Goal: Information Seeking & Learning: Find specific fact

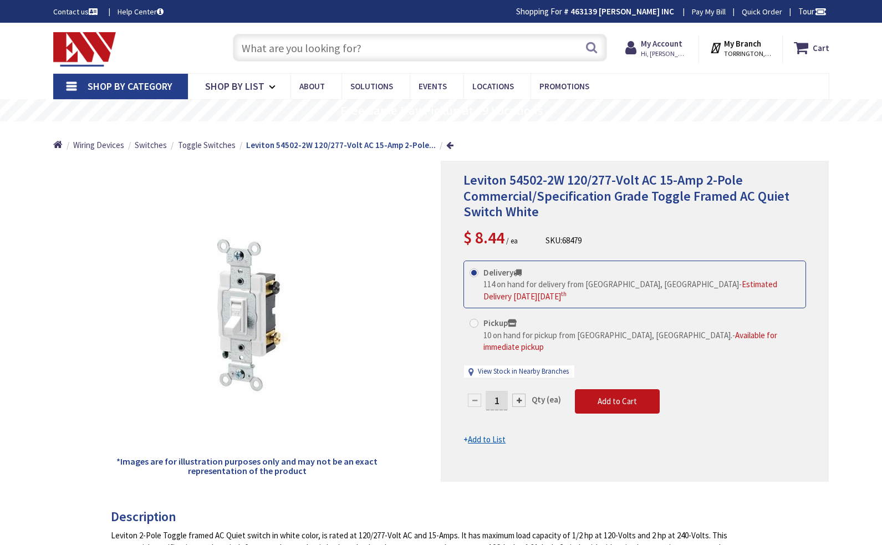
click at [456, 50] on input "text" at bounding box center [420, 48] width 374 height 28
paste input "FS1508"
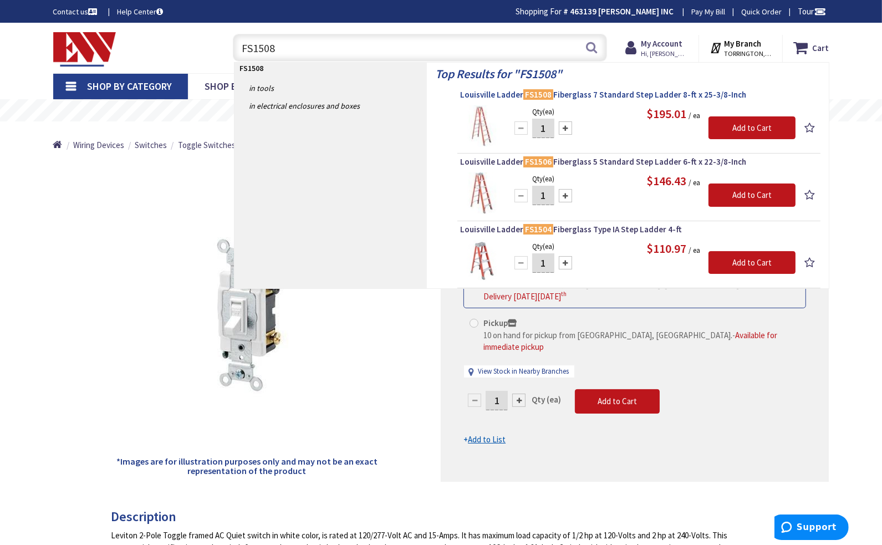
type input "FS1508"
click at [596, 96] on span "Louisville Ladder FS1508 Fiberglass 7 Standard Step Ladder 8-ft x 25-3/8-Inch" at bounding box center [638, 94] width 357 height 11
